Goal: Information Seeking & Learning: Learn about a topic

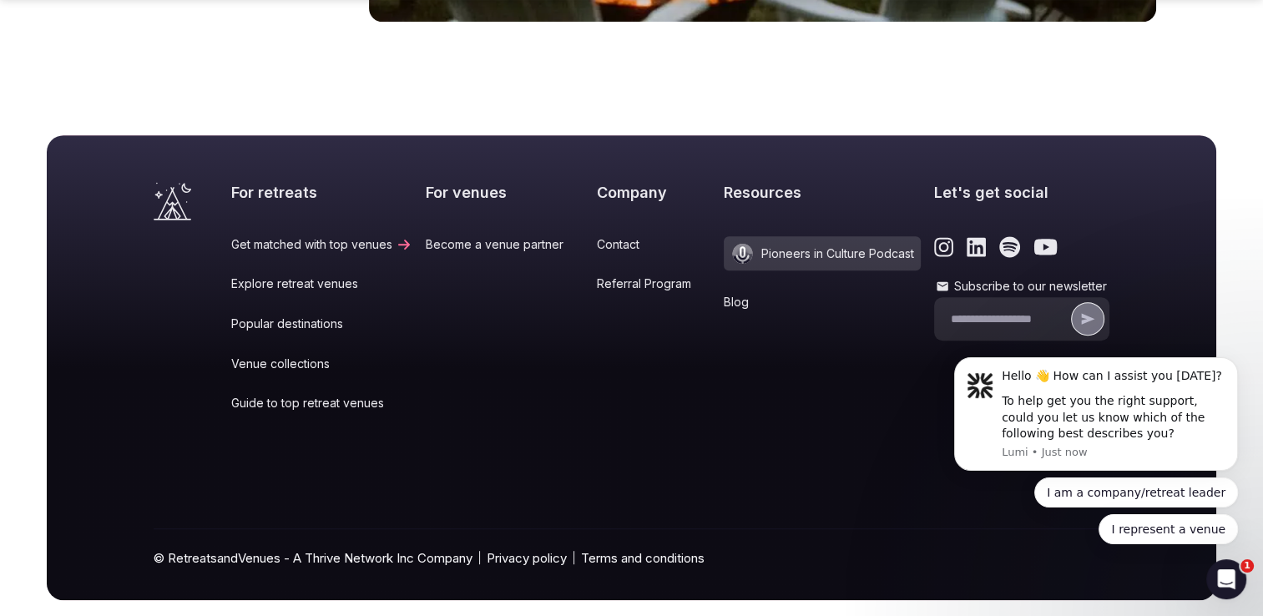
click at [724, 294] on link "Blog" at bounding box center [822, 302] width 197 height 17
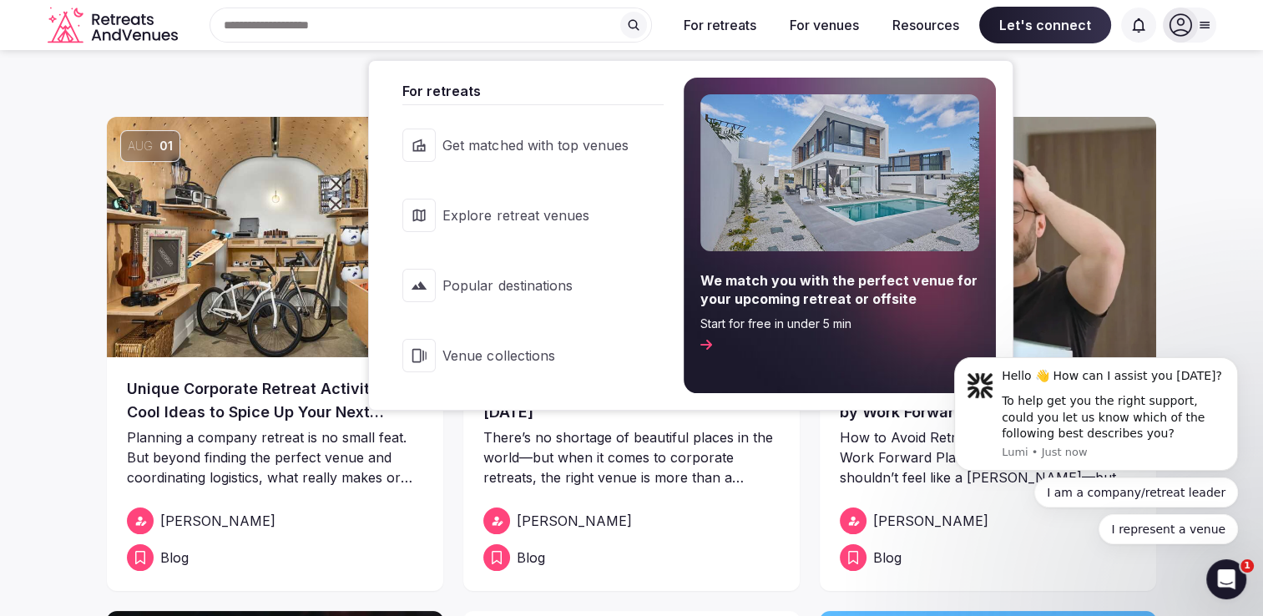
click at [516, 208] on span "Explore retreat venues" at bounding box center [535, 215] width 185 height 18
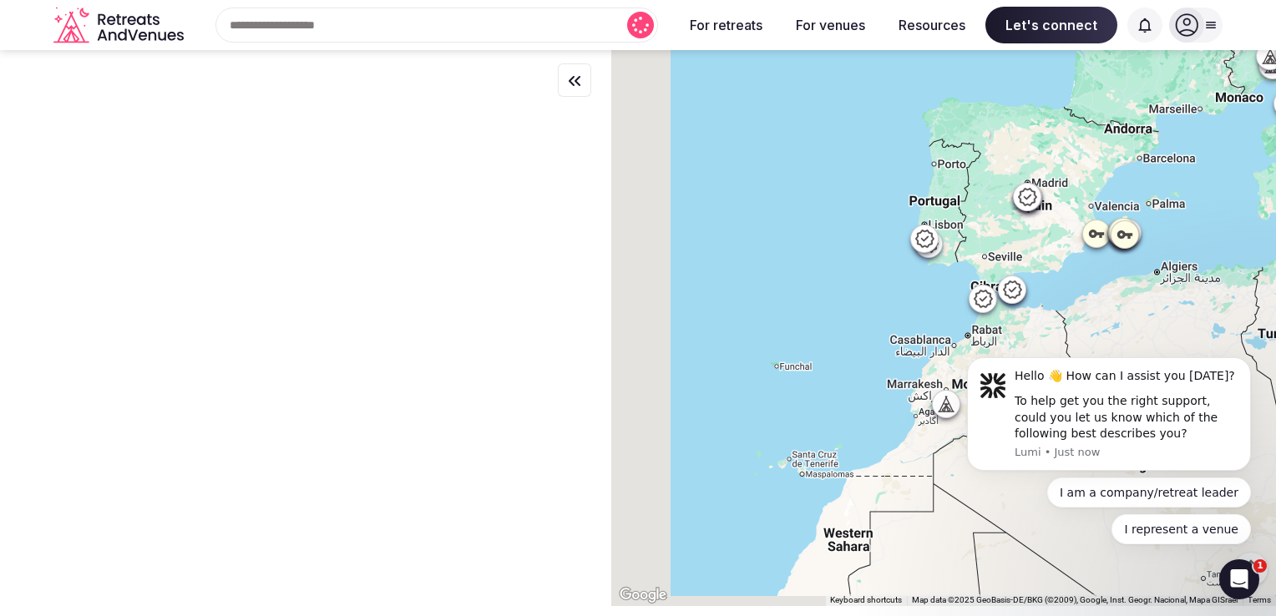
drag, startPoint x: 795, startPoint y: 299, endPoint x: 1233, endPoint y: 104, distance: 479.2
click at [1226, 109] on div at bounding box center [943, 328] width 665 height 556
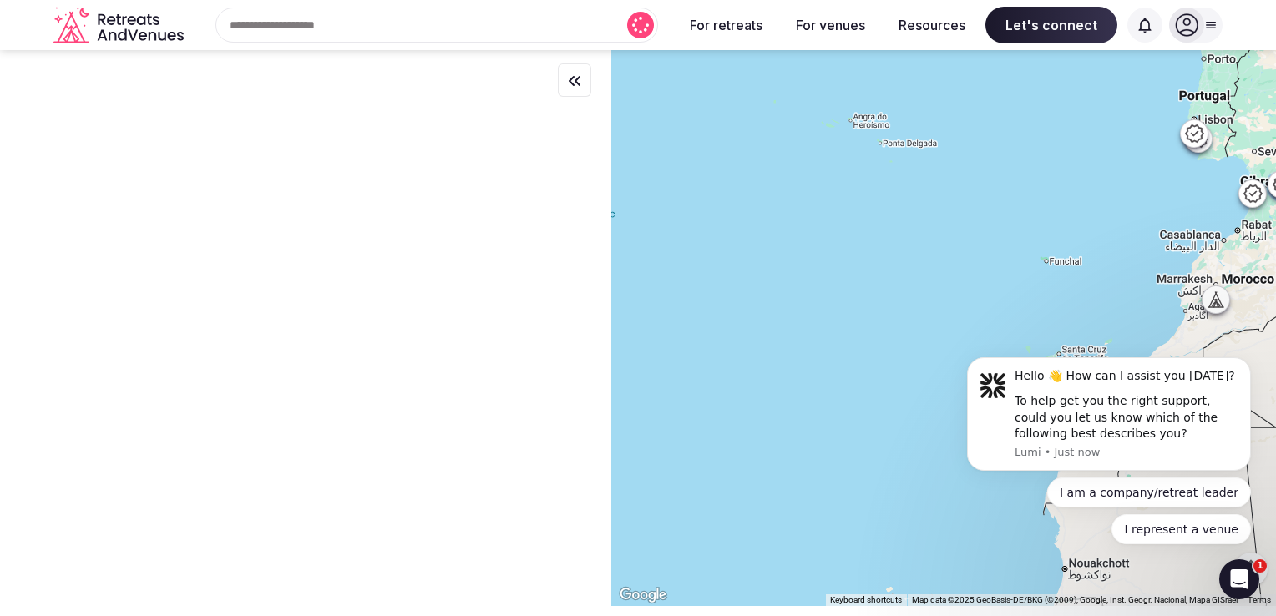
drag, startPoint x: 842, startPoint y: 286, endPoint x: 1142, endPoint y: 193, distance: 313.8
click at [1105, 205] on div at bounding box center [943, 328] width 665 height 556
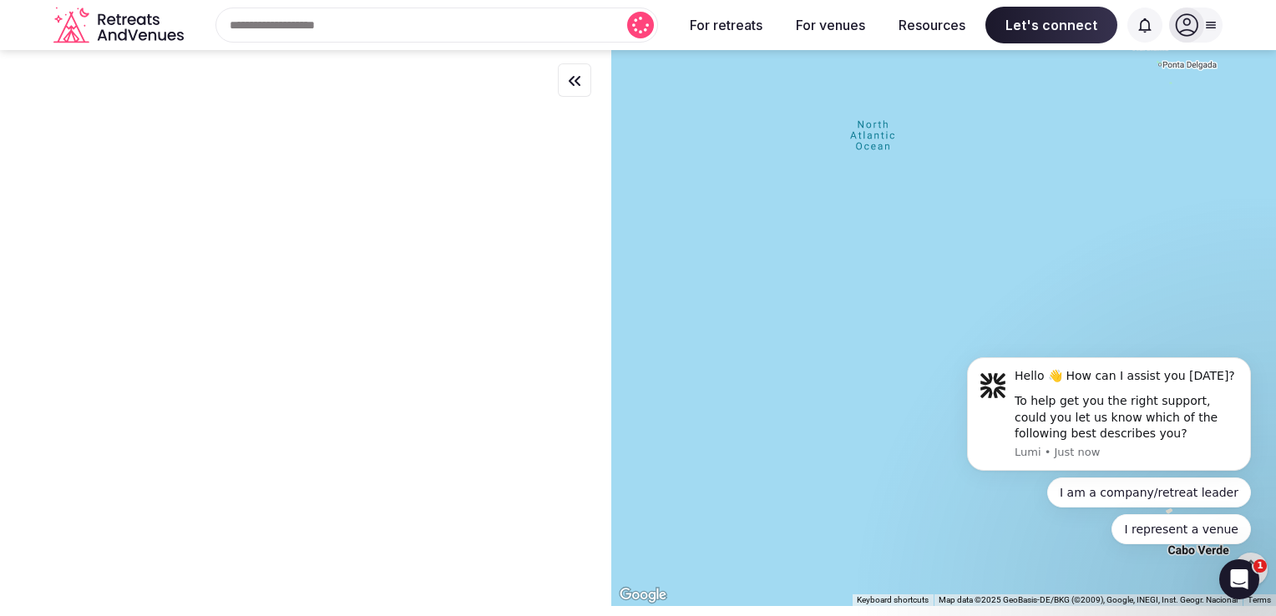
drag, startPoint x: 902, startPoint y: 246, endPoint x: 1275, endPoint y: 185, distance: 378.1
click at [1263, 185] on html "Search Popular Destinations [GEOGRAPHIC_DATA], [GEOGRAPHIC_DATA] [GEOGRAPHIC_DA…" at bounding box center [638, 308] width 1276 height 616
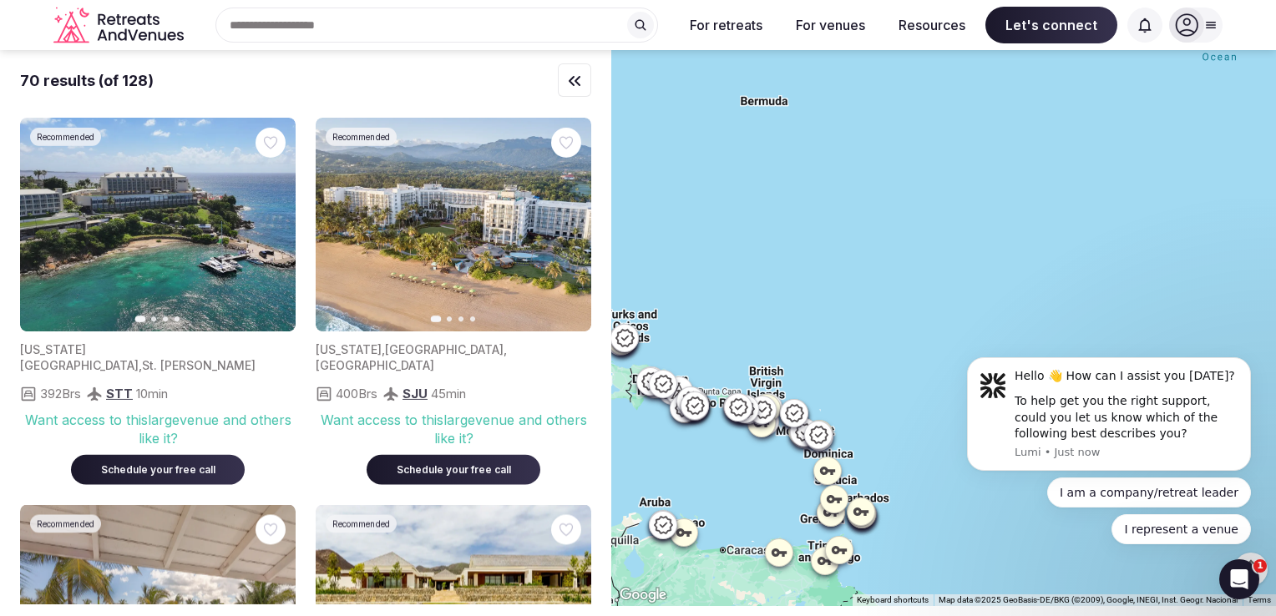
click at [398, 29] on div "Search Popular Destinations [GEOGRAPHIC_DATA], [GEOGRAPHIC_DATA] [GEOGRAPHIC_DA…" at bounding box center [429, 25] width 479 height 35
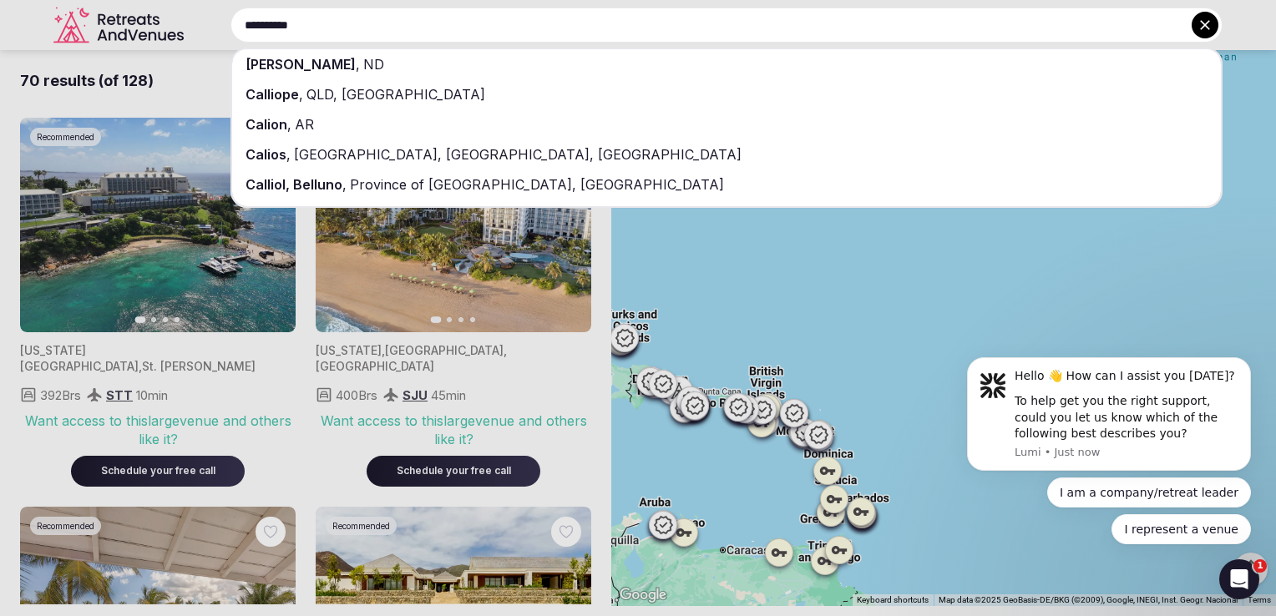
type input "**********"
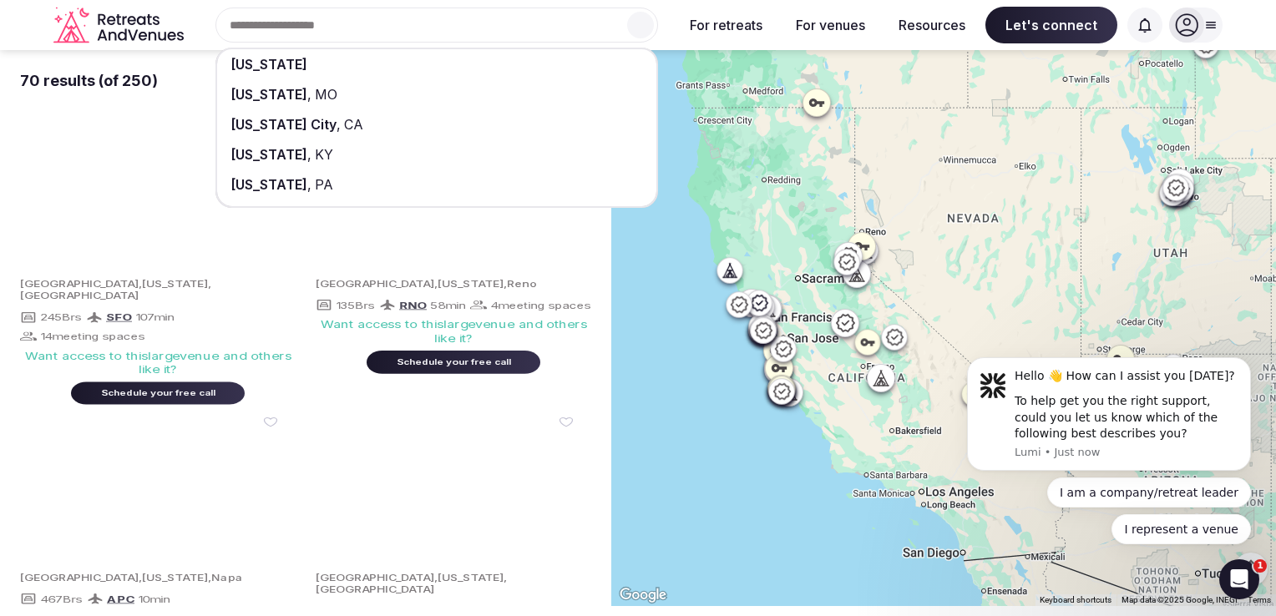
drag, startPoint x: 808, startPoint y: 220, endPoint x: 747, endPoint y: 229, distance: 62.5
click at [747, 229] on div at bounding box center [943, 328] width 665 height 556
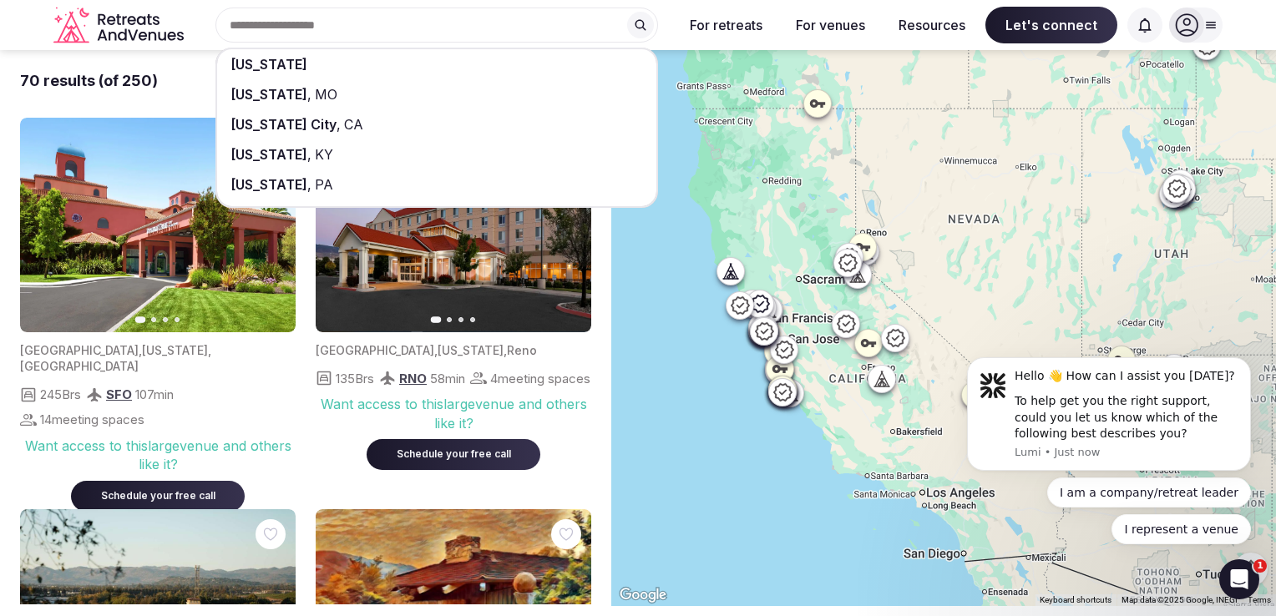
click at [796, 260] on div at bounding box center [943, 328] width 665 height 556
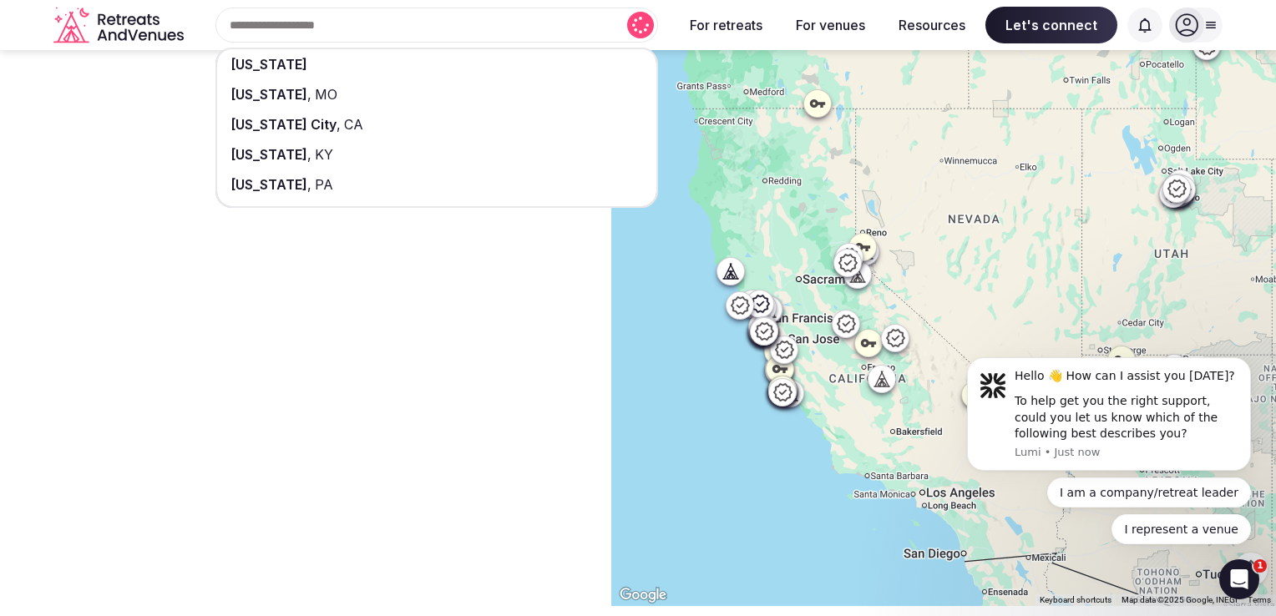
click at [796, 260] on div at bounding box center [943, 328] width 665 height 556
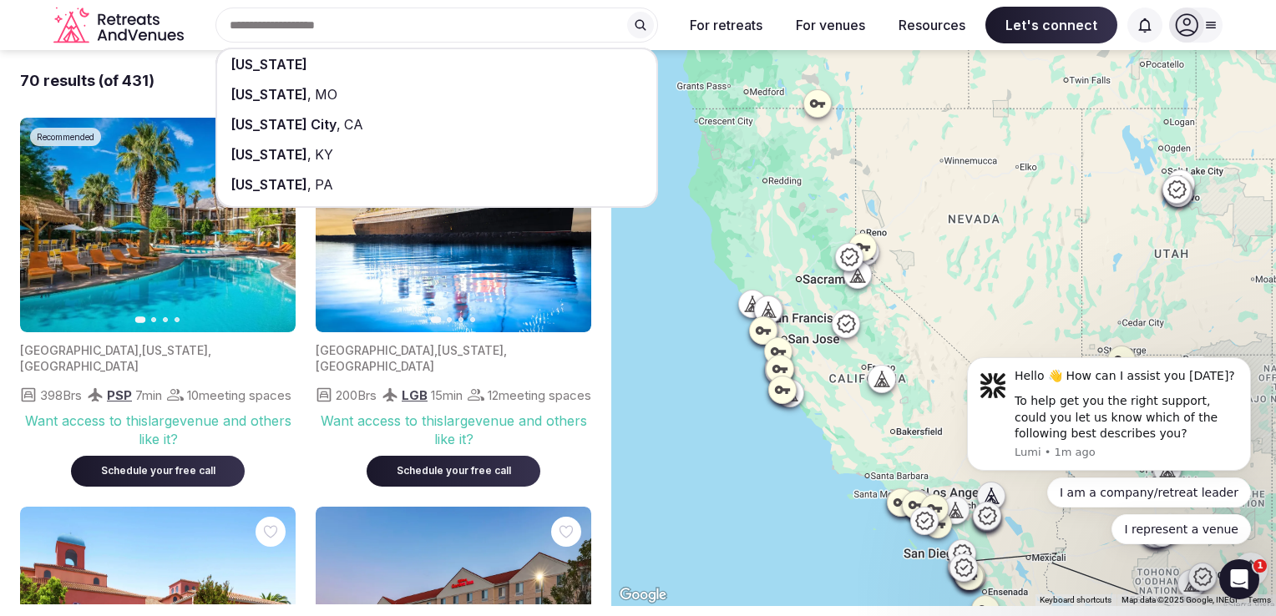
click at [753, 309] on icon at bounding box center [751, 309] width 4 height 6
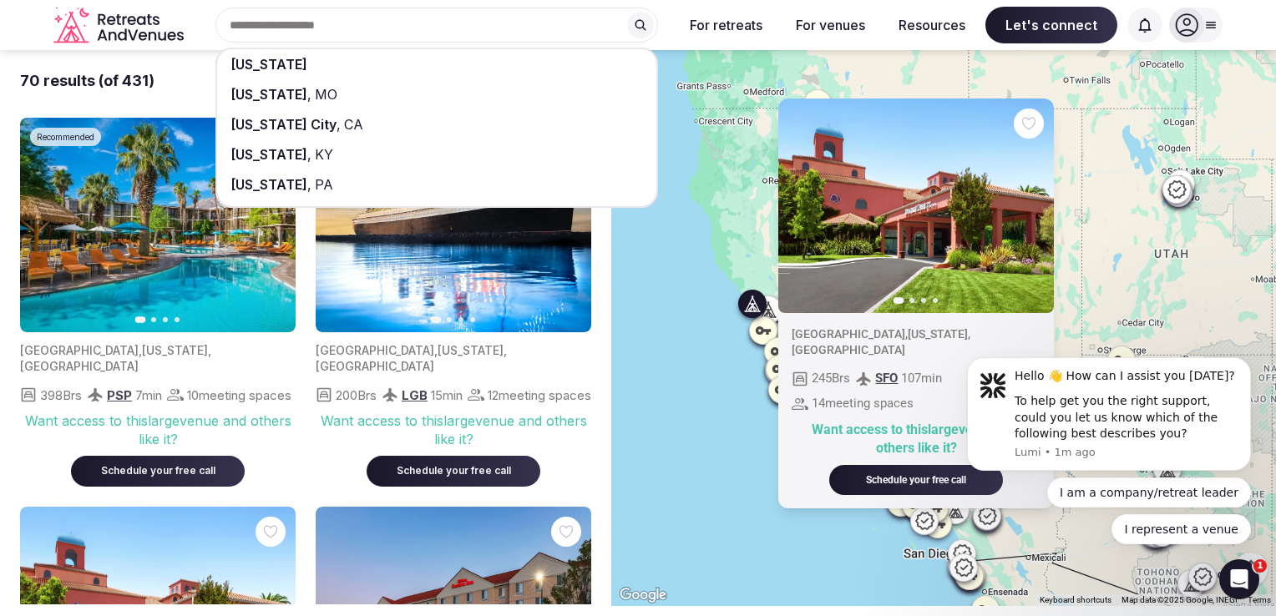
click at [771, 330] on icon at bounding box center [763, 331] width 15 height 8
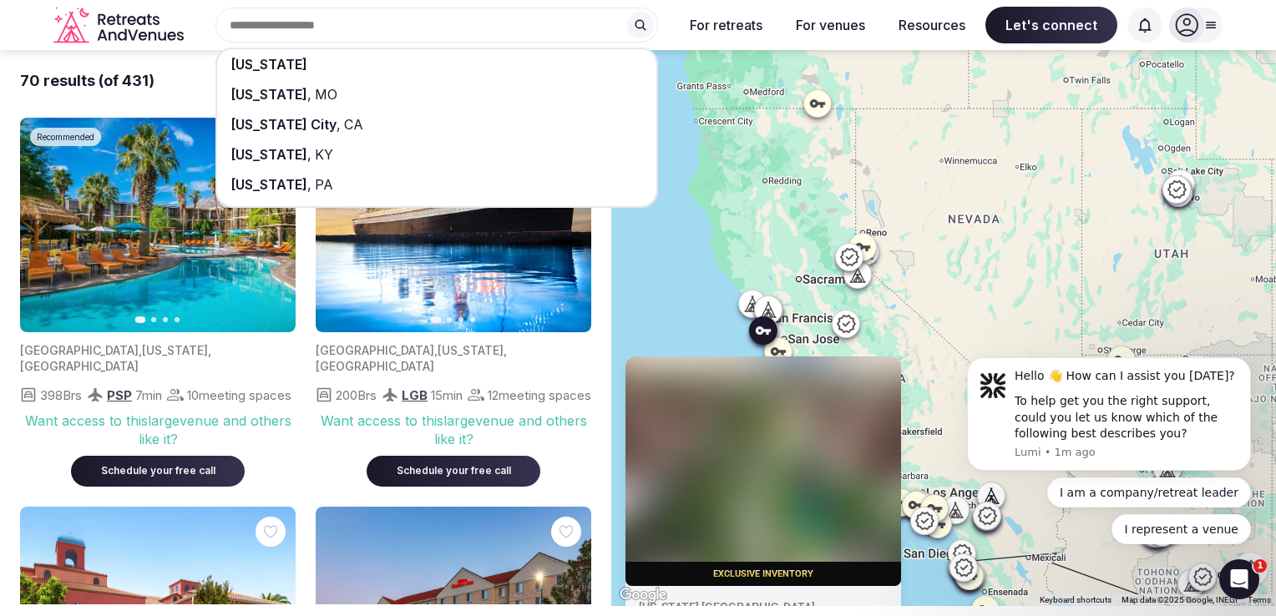
click at [775, 307] on icon at bounding box center [768, 309] width 17 height 17
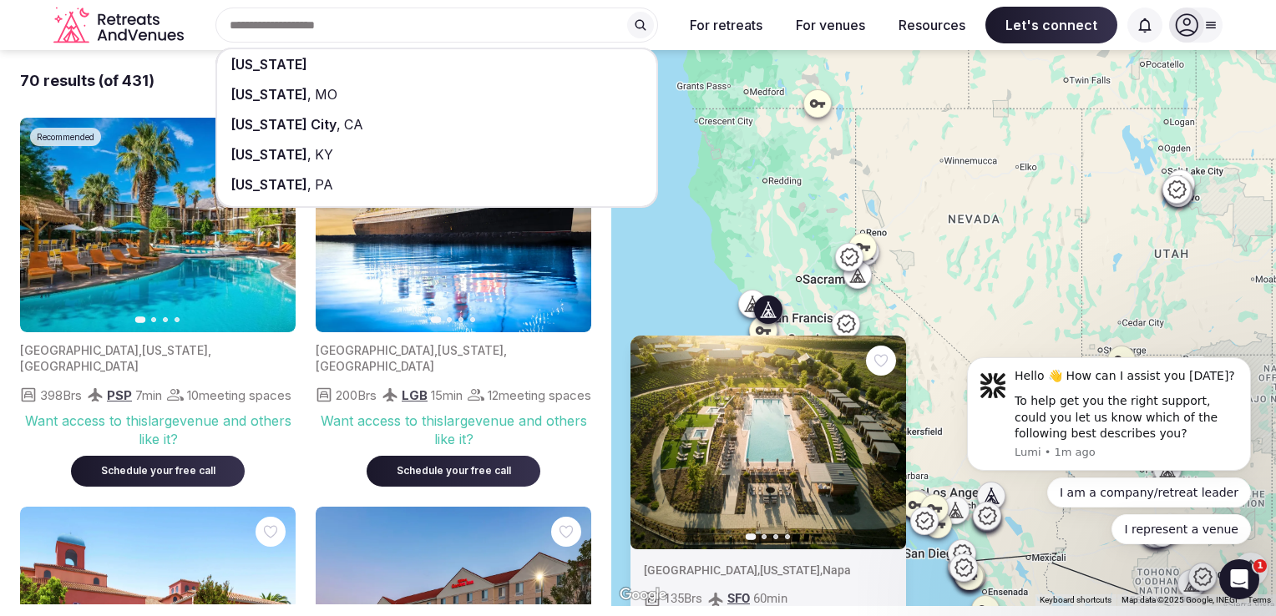
click at [671, 259] on div "Previous slide Next slide [GEOGRAPHIC_DATA] , [US_STATE] , Napa 135 Brs SFO 60 …" at bounding box center [943, 328] width 665 height 556
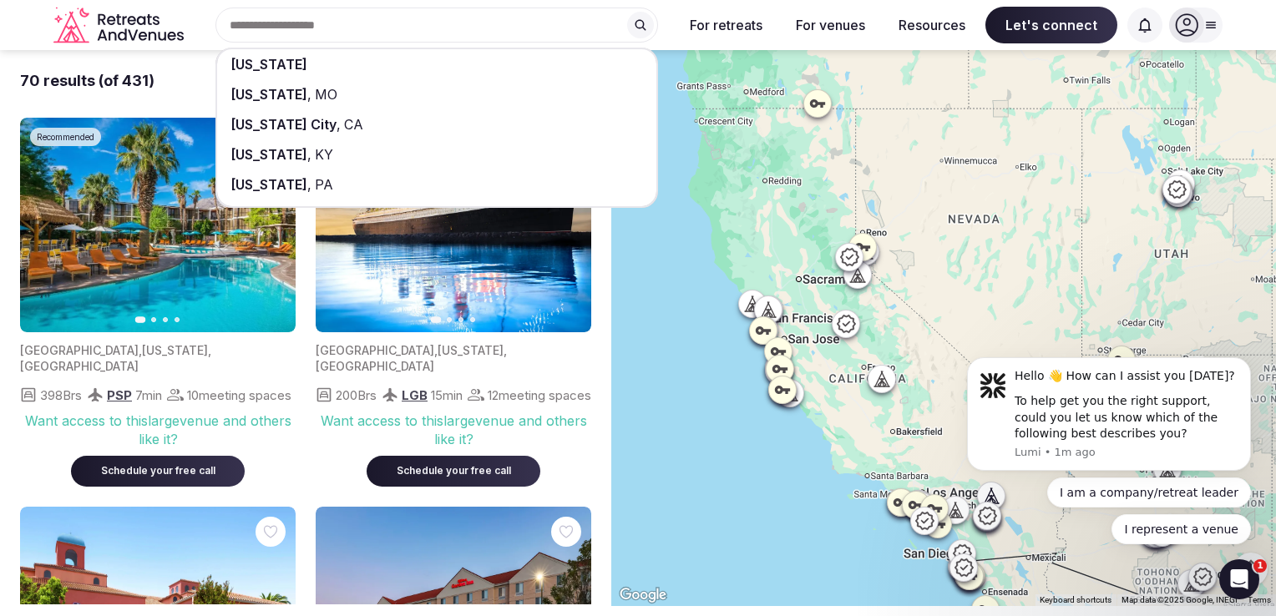
click at [862, 281] on icon at bounding box center [860, 279] width 4 height 6
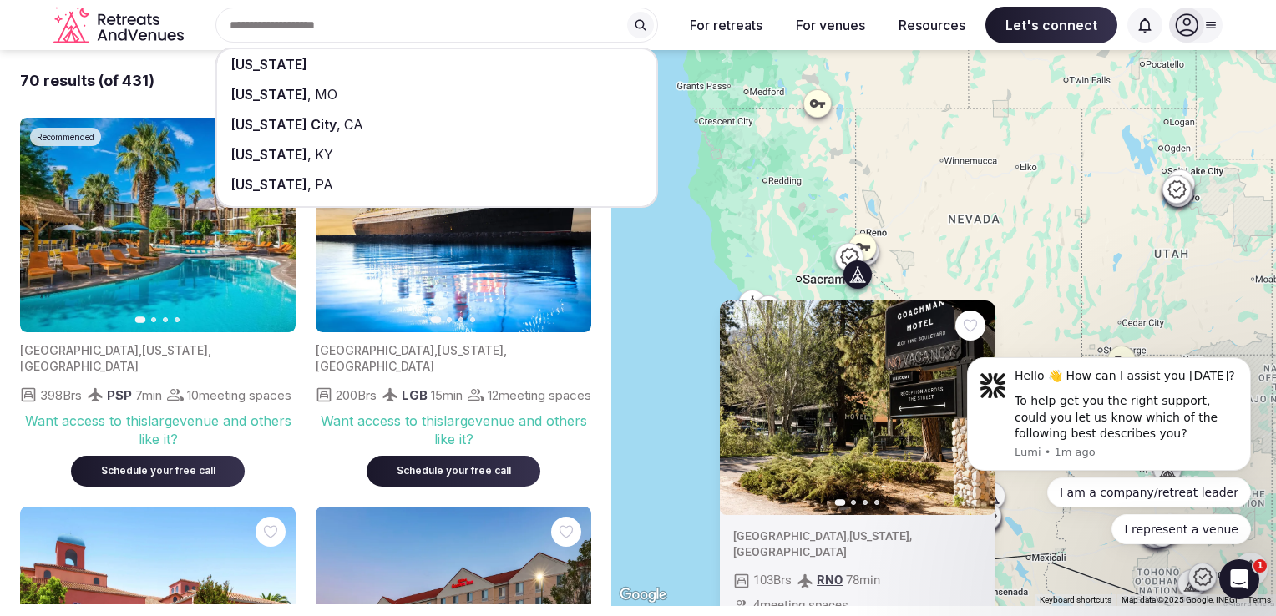
click at [854, 256] on icon at bounding box center [849, 257] width 20 height 20
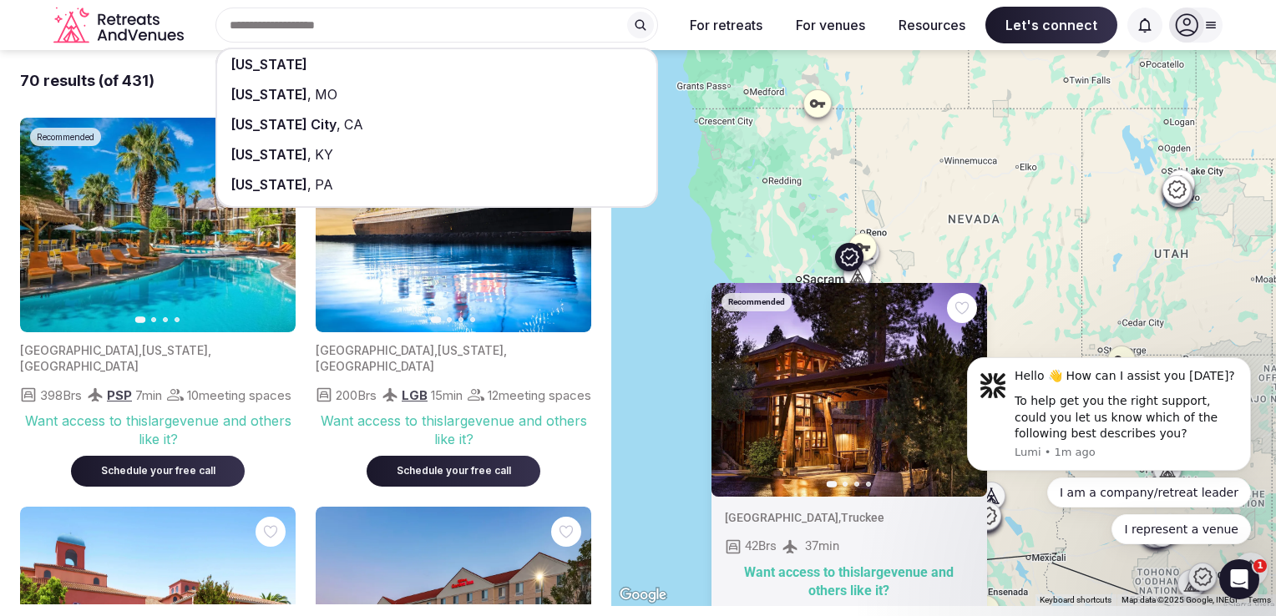
click at [876, 251] on div at bounding box center [862, 247] width 27 height 27
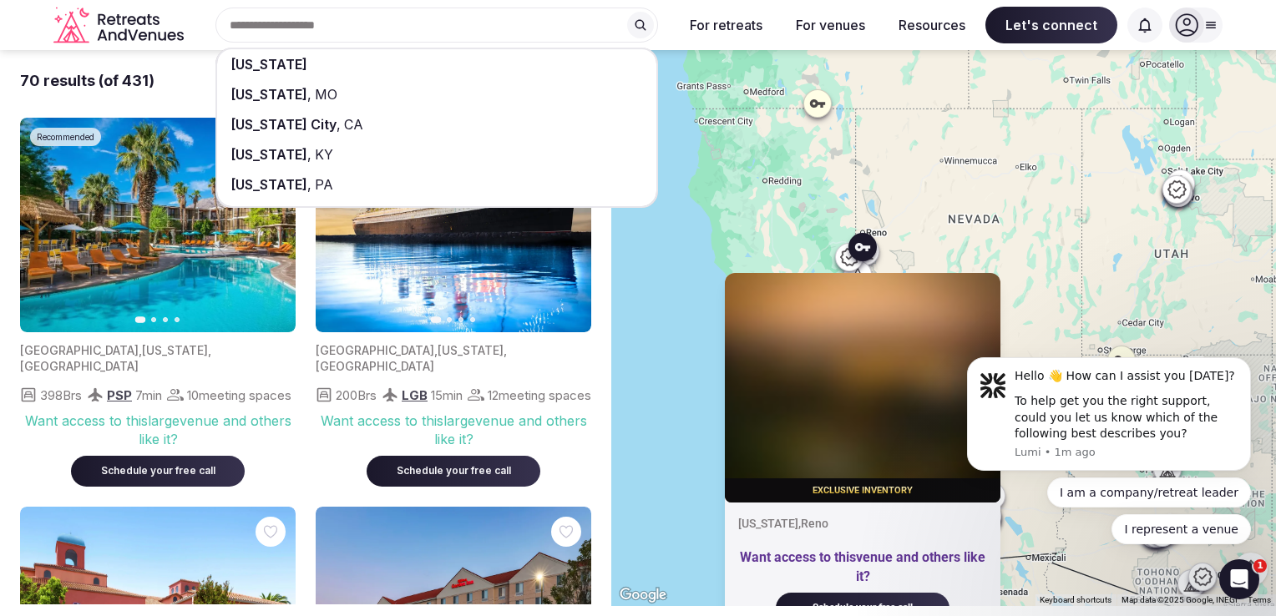
click at [675, 325] on div "Exclusive inventory [US_STATE] , [GEOGRAPHIC_DATA] Want access to this venue an…" at bounding box center [943, 328] width 665 height 556
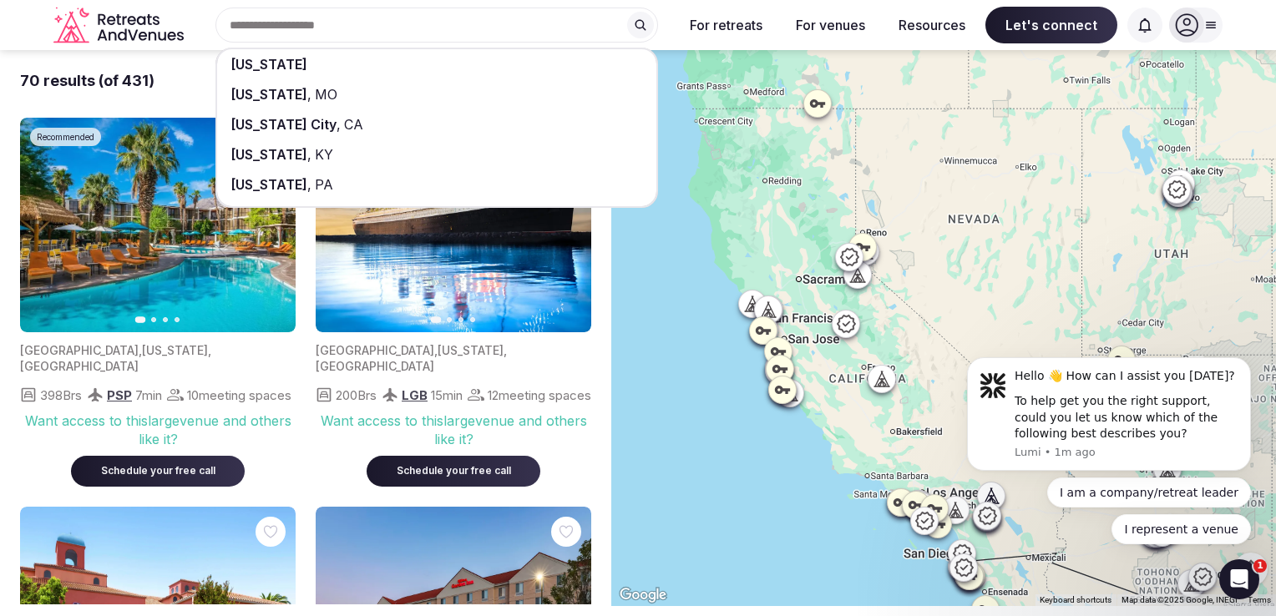
click at [796, 403] on div at bounding box center [782, 390] width 27 height 27
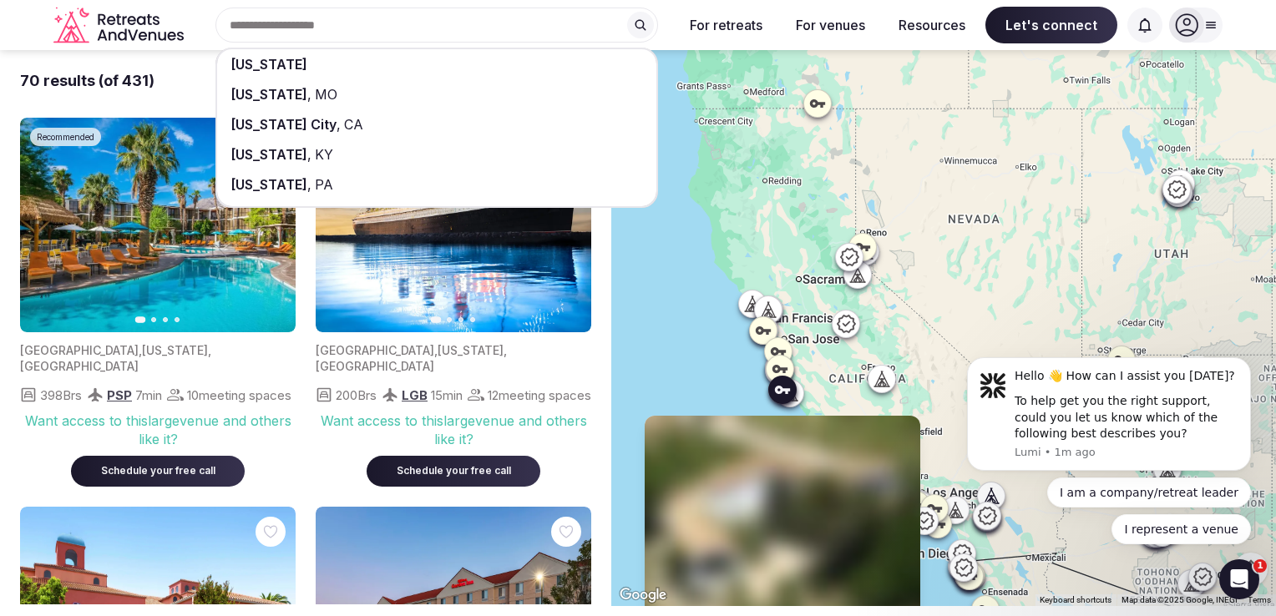
click at [803, 392] on div at bounding box center [790, 393] width 27 height 27
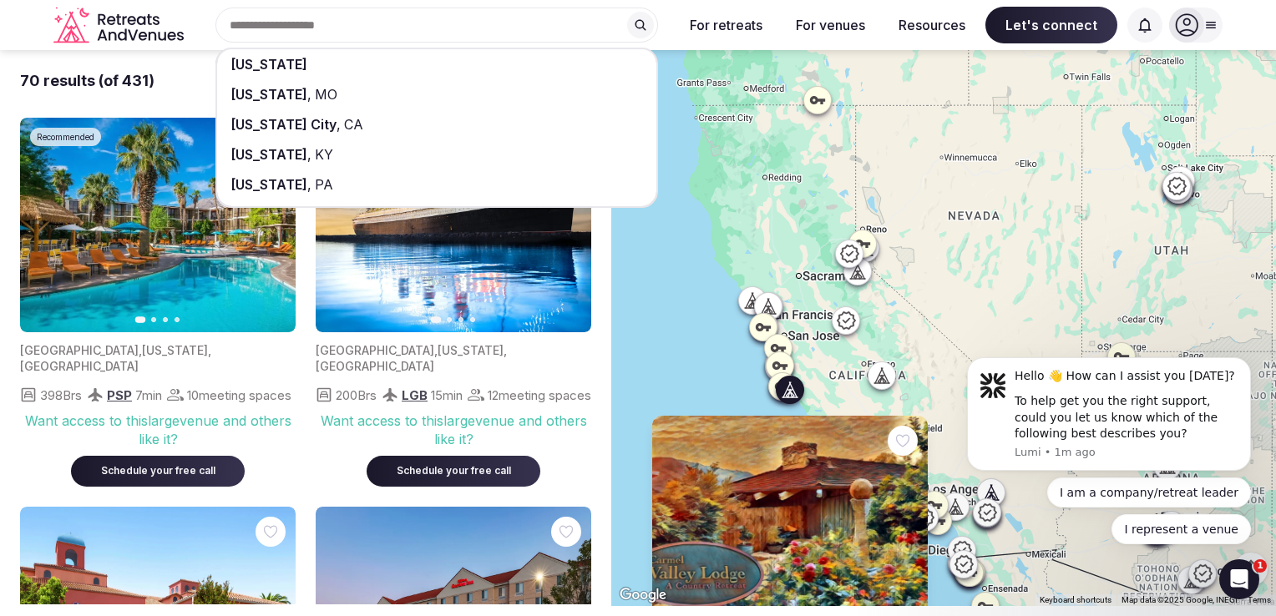
click at [802, 489] on div "Previous slide Next slide [GEOGRAPHIC_DATA] , [US_STATE] , [GEOGRAPHIC_DATA] 31…" at bounding box center [943, 328] width 665 height 556
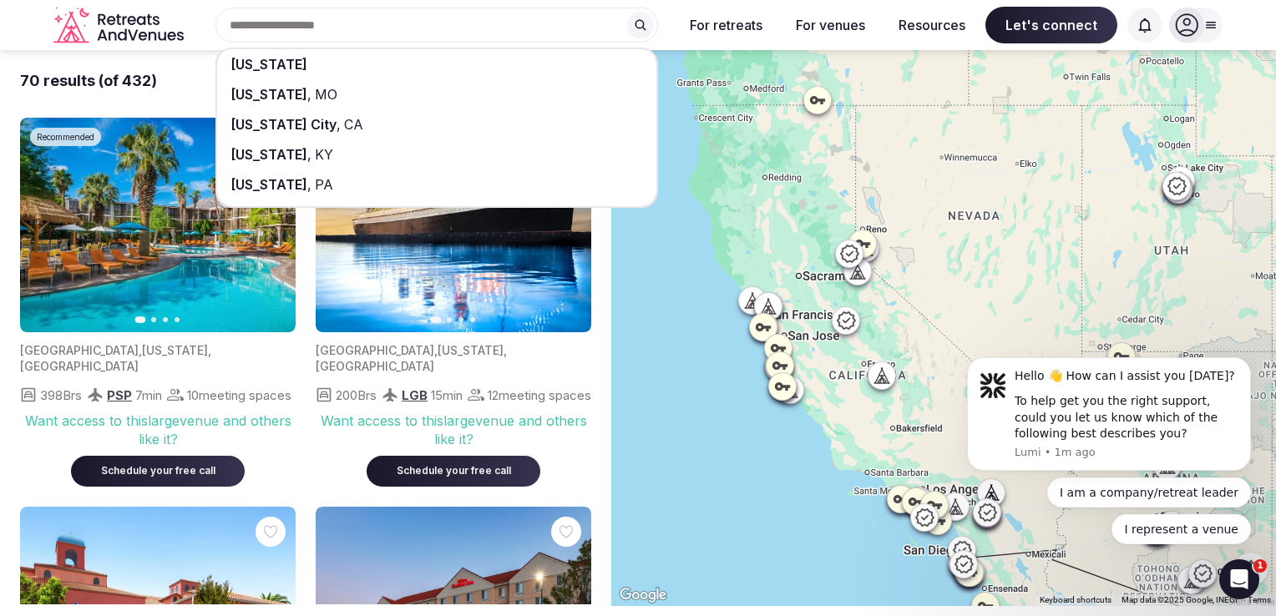
click at [580, 16] on input "text" at bounding box center [436, 25] width 443 height 35
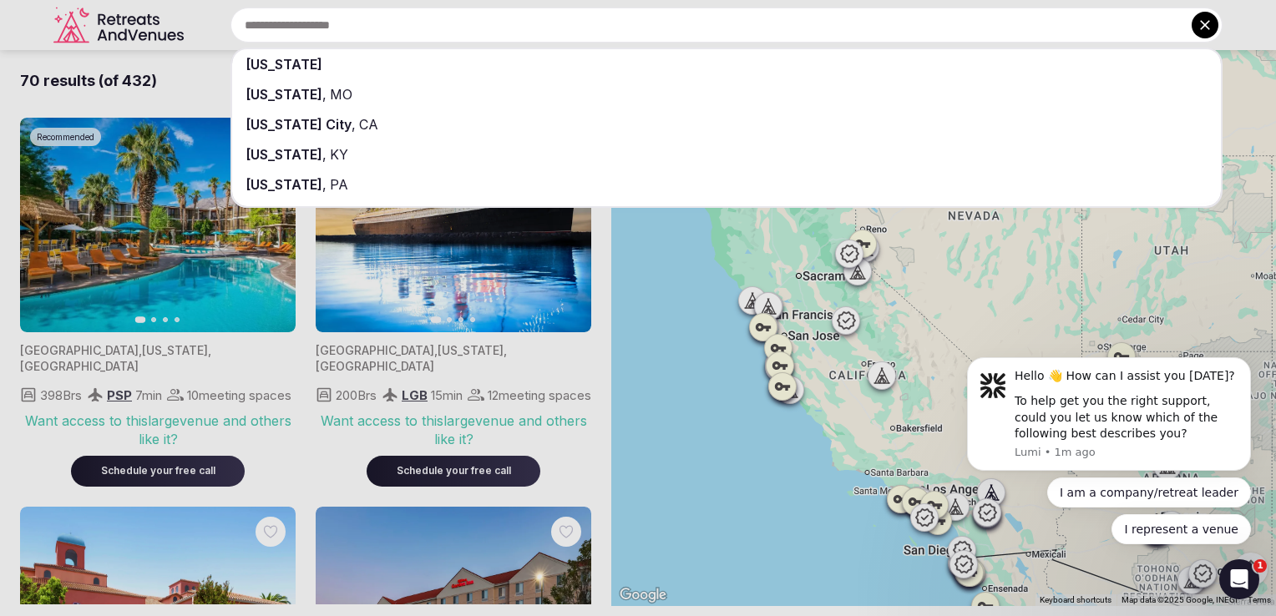
click at [1208, 28] on icon at bounding box center [1205, 25] width 10 height 10
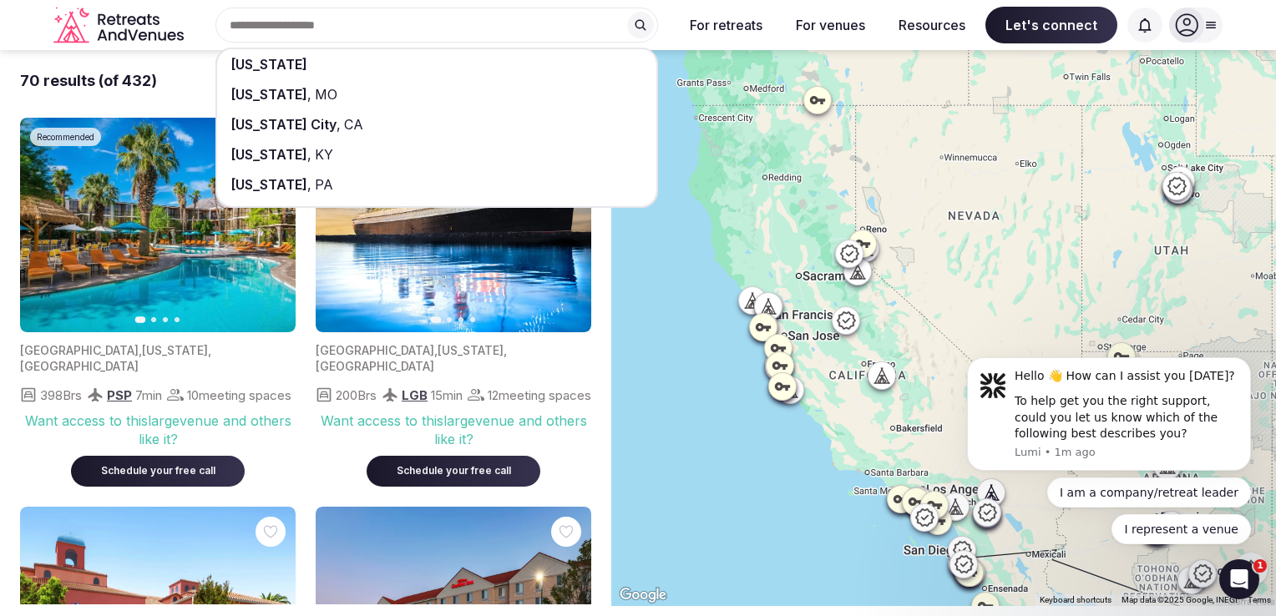
click at [291, 68] on span "[US_STATE]" at bounding box center [268, 64] width 77 height 17
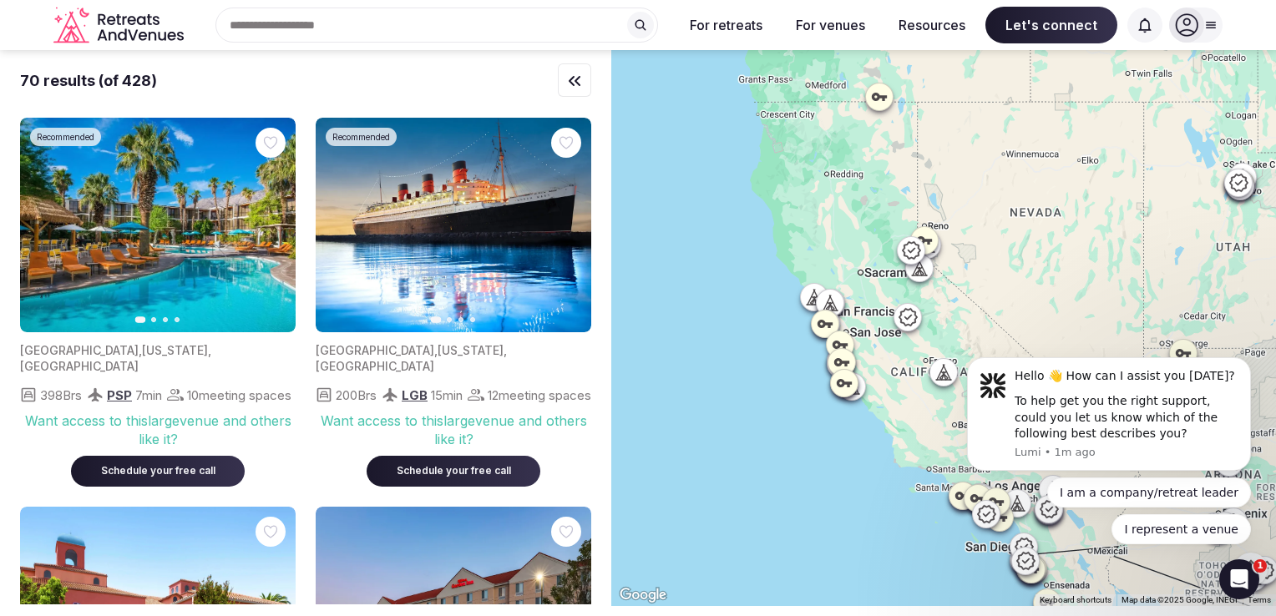
click at [950, 373] on iframe at bounding box center [1109, 452] width 334 height 237
click at [945, 373] on icon at bounding box center [943, 372] width 17 height 17
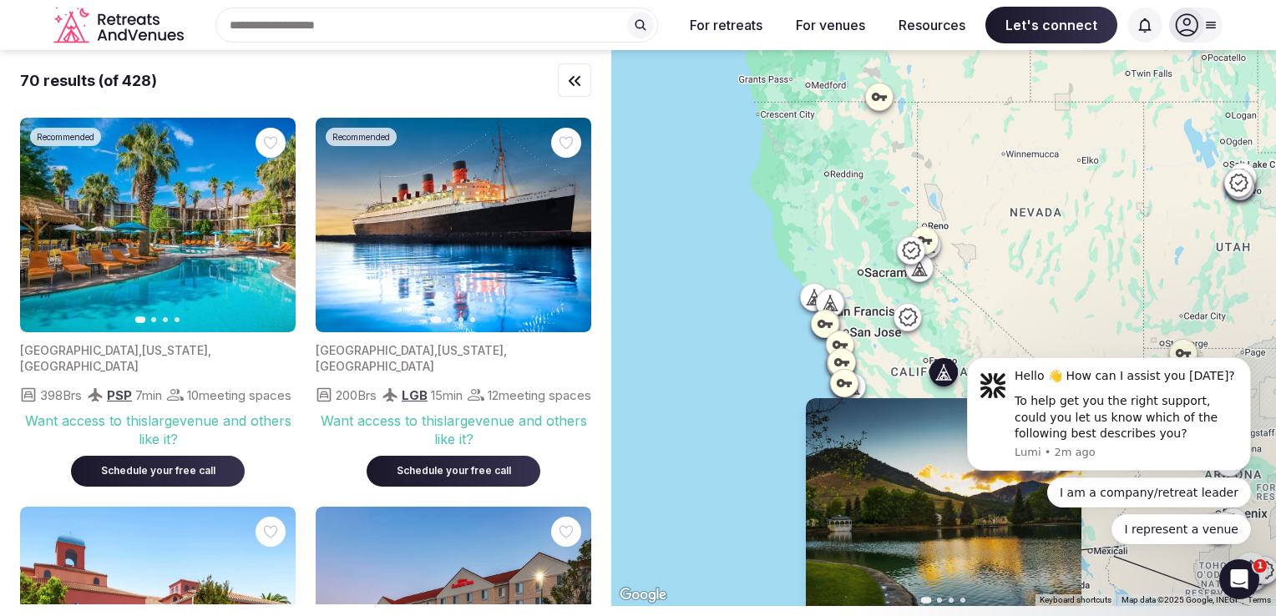
click at [930, 518] on img at bounding box center [944, 505] width 276 height 215
click at [931, 526] on img at bounding box center [944, 505] width 276 height 215
click at [957, 560] on body "Hello 👋 How can I assist you [DATE]? To help get you the right support, could y…" at bounding box center [1109, 453] width 321 height 224
click at [1053, 511] on div "I am a company/retreat leader I represent a venue" at bounding box center [1109, 511] width 284 height 67
click at [1056, 508] on div "I am a company/retreat leader I represent a venue" at bounding box center [1109, 511] width 284 height 67
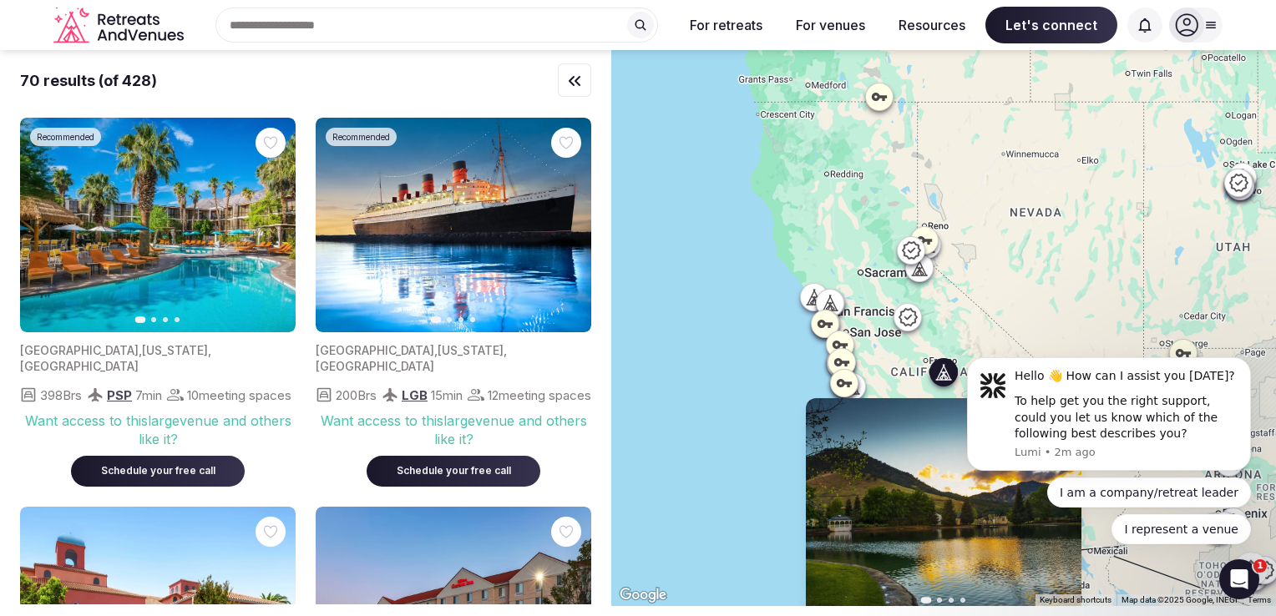
click at [1061, 524] on div "I am a company/retreat leader I represent a venue" at bounding box center [1109, 511] width 284 height 67
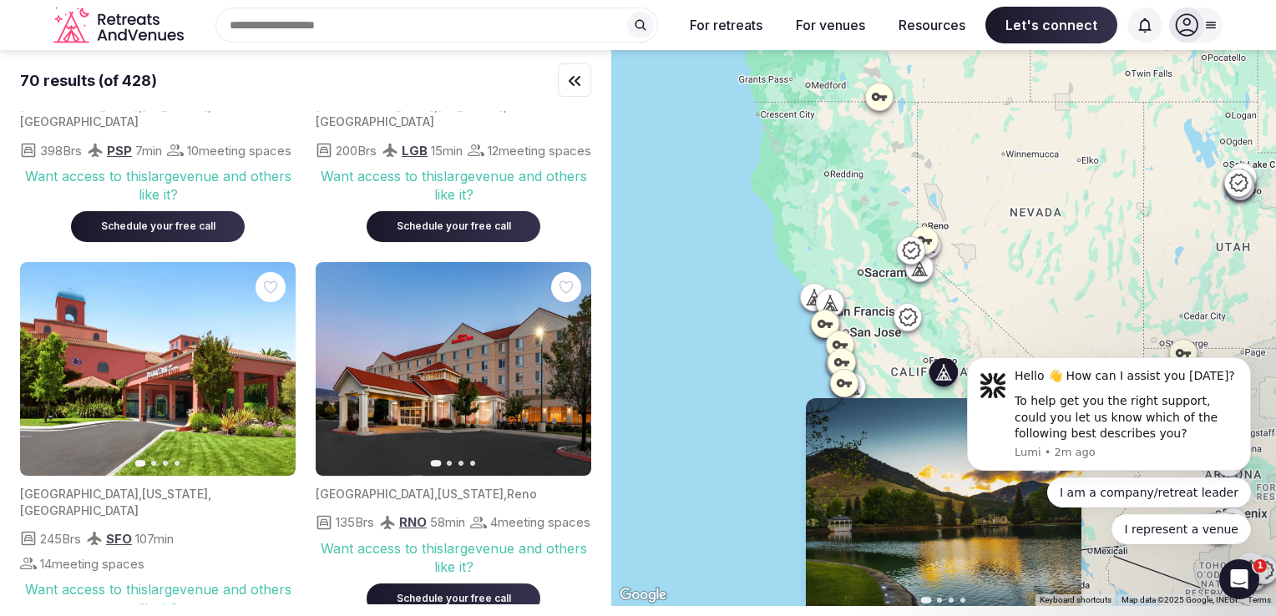
scroll to position [367, 0]
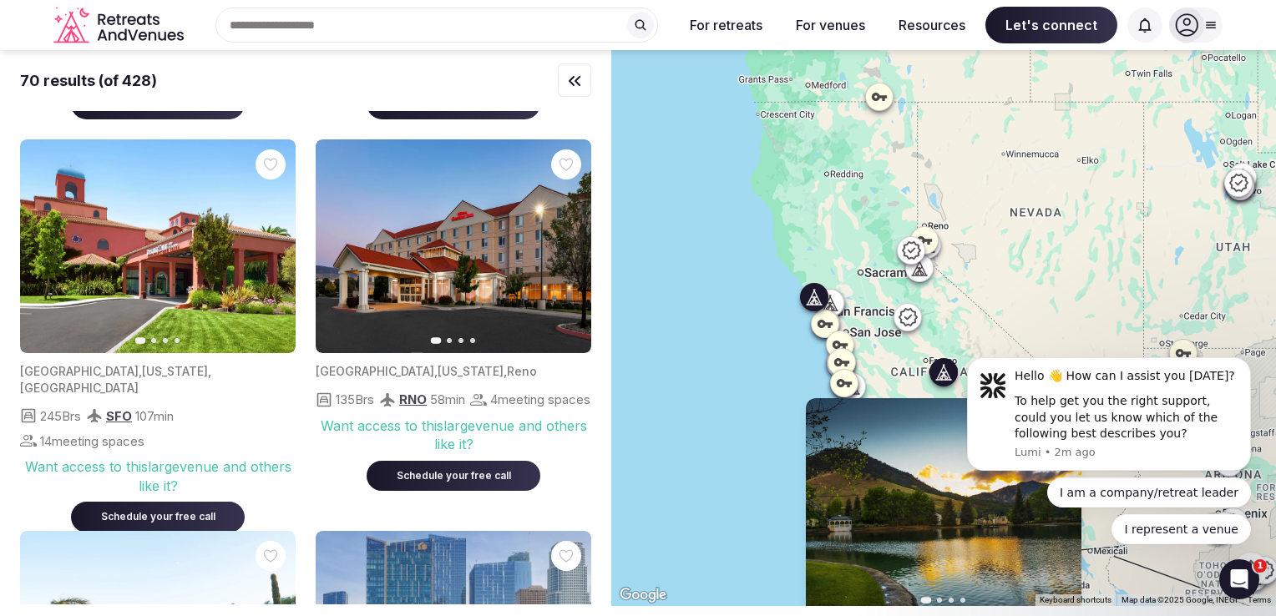
click at [72, 263] on img at bounding box center [158, 246] width 276 height 215
click at [271, 250] on icon "button" at bounding box center [272, 246] width 13 height 13
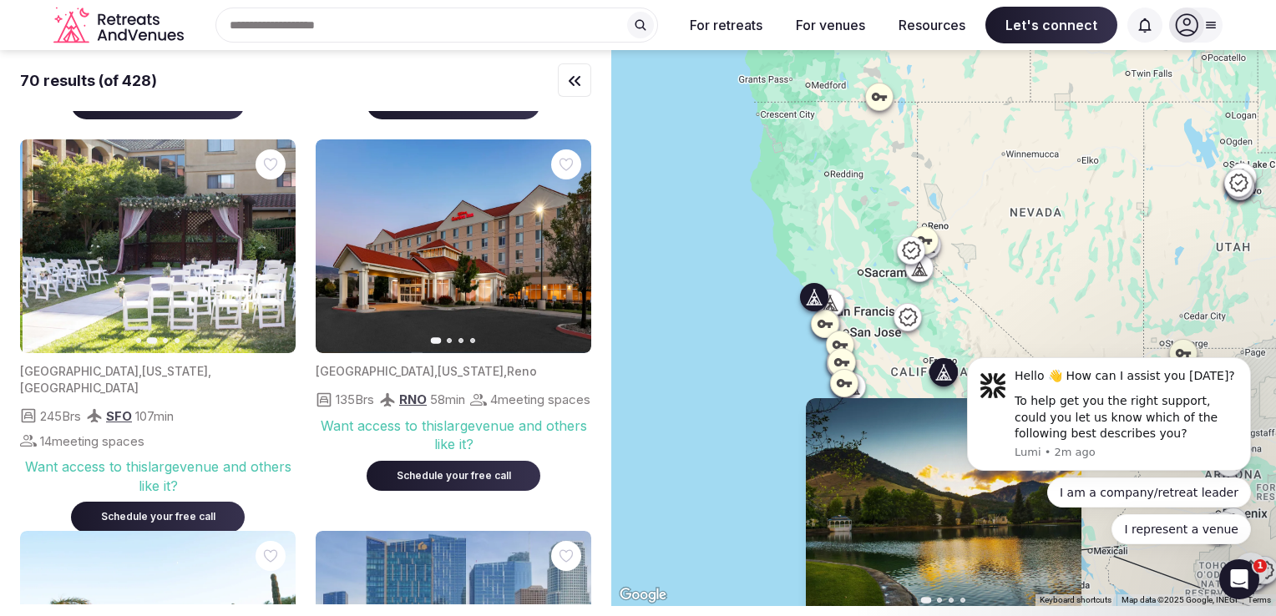
click at [271, 250] on icon "button" at bounding box center [272, 246] width 13 height 13
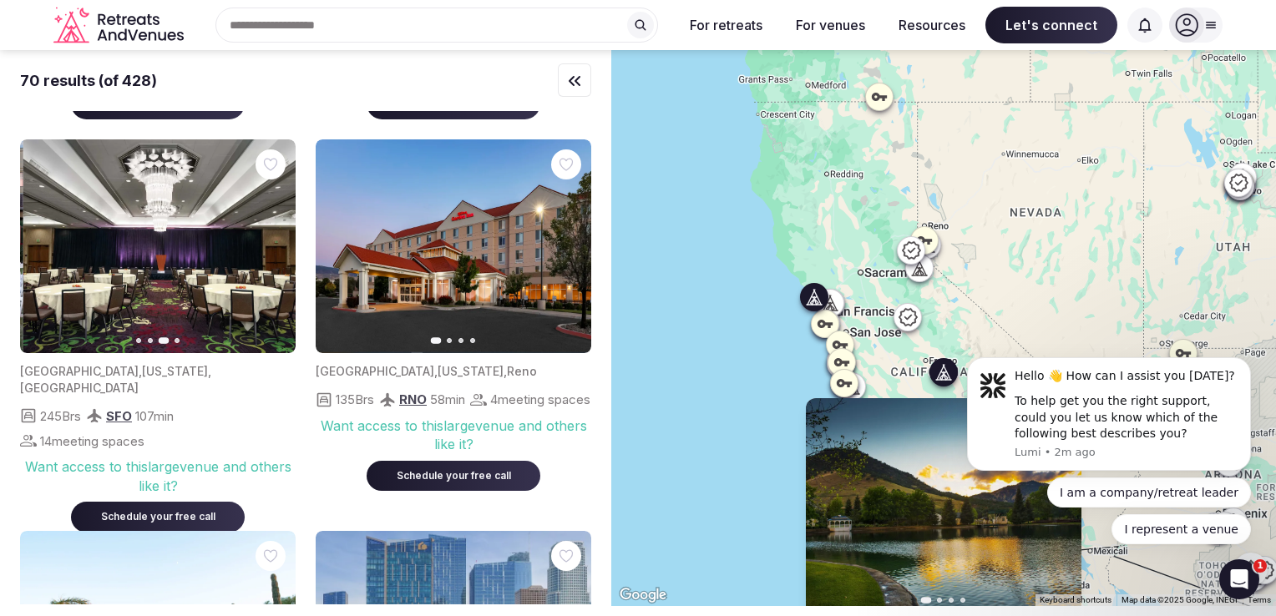
click at [271, 250] on icon "button" at bounding box center [272, 246] width 13 height 13
